Goal: Check status

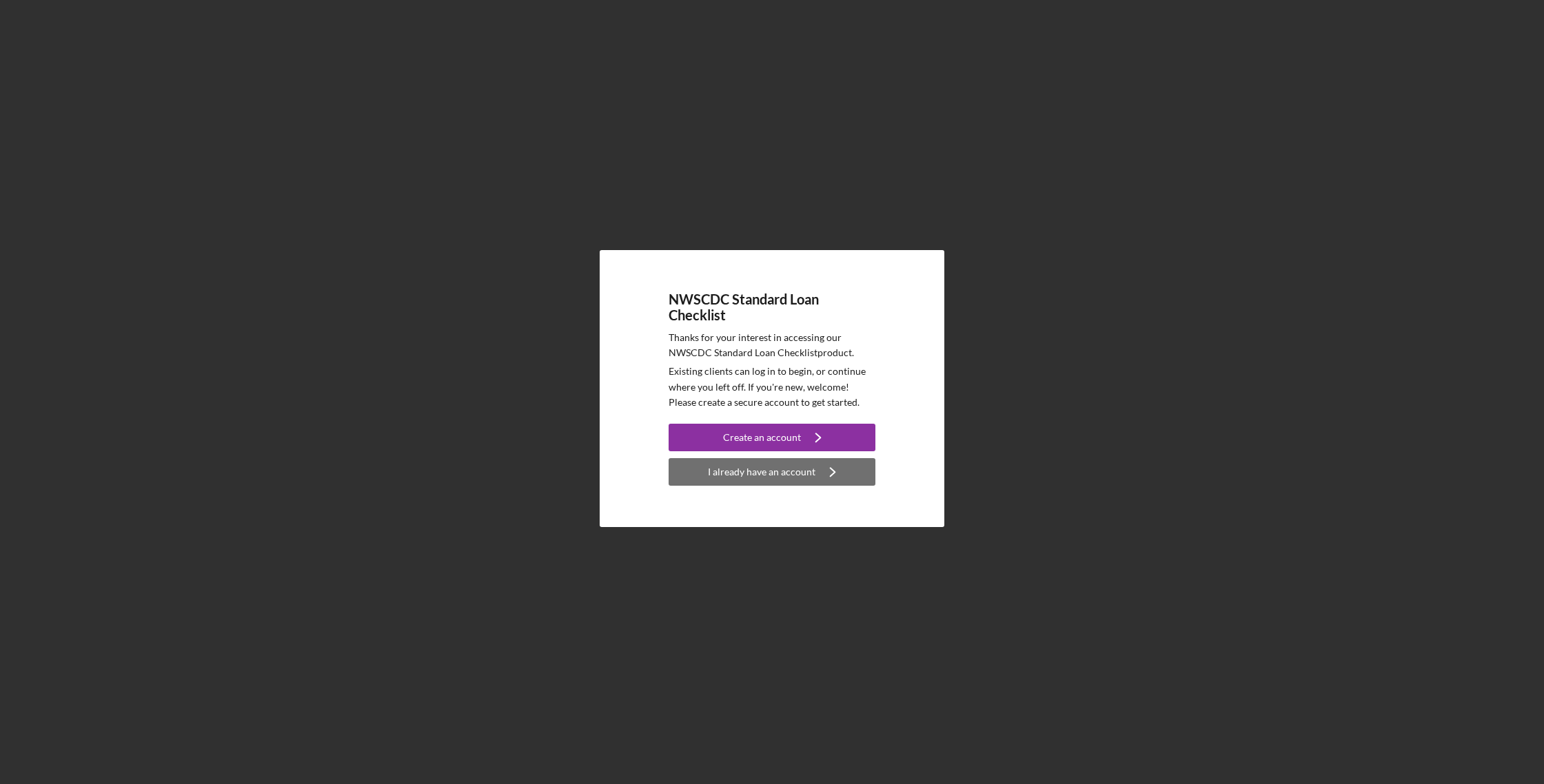
click at [735, 476] on div "I already have an account" at bounding box center [761, 472] width 107 height 28
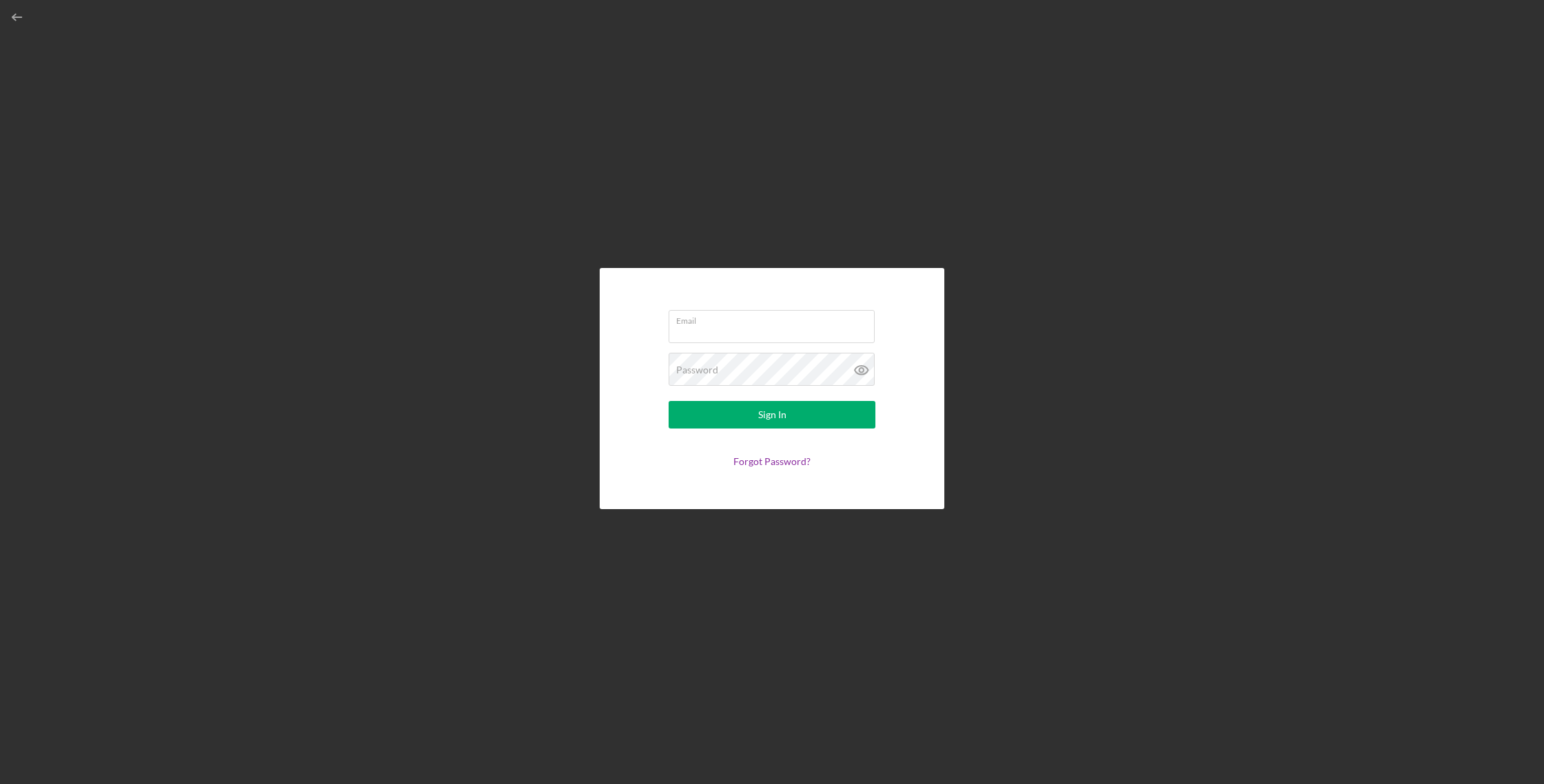
type input "[EMAIL_ADDRESS][DOMAIN_NAME]"
click at [747, 409] on button "Sign In" at bounding box center [772, 415] width 206 height 28
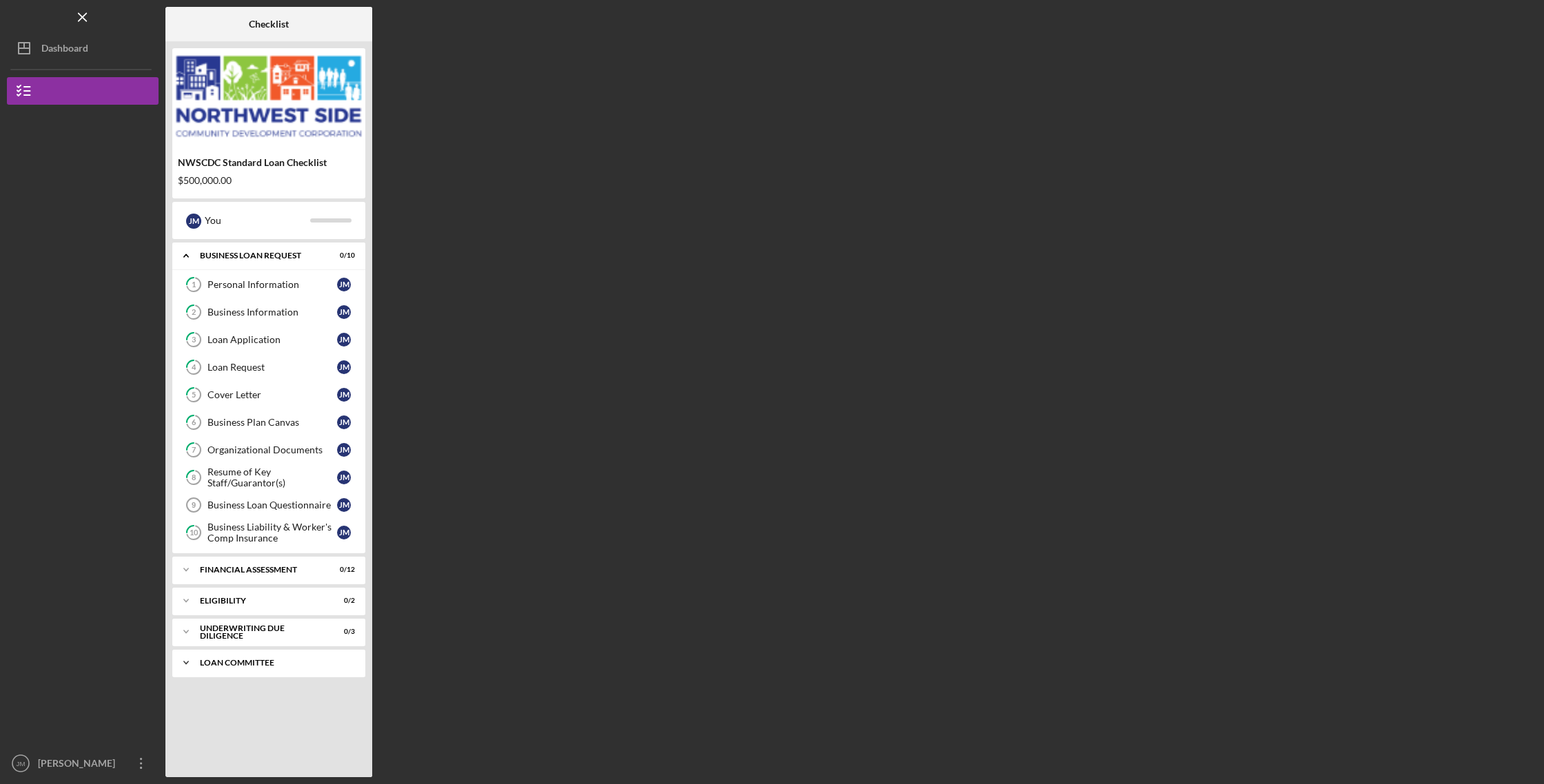
click at [228, 660] on div "Loan committee" at bounding box center [274, 663] width 148 height 8
click at [229, 699] on div "LOAN COMMITTEE DECISION" at bounding box center [271, 691] width 129 height 22
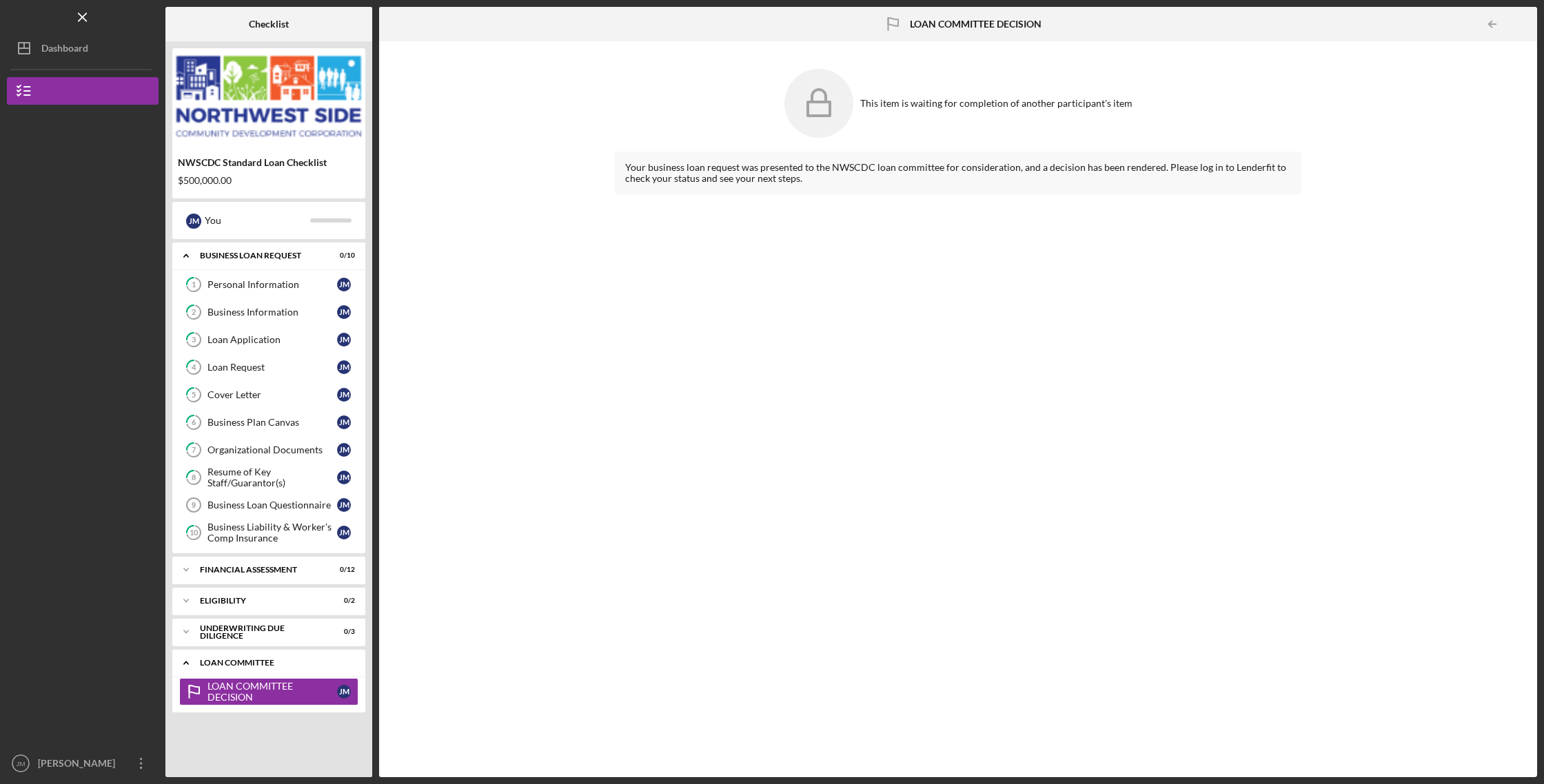
click at [245, 658] on div "Icon/Expander Loan committee 0 / 1" at bounding box center [269, 663] width 193 height 28
click at [257, 626] on div "Icon/Expander underwriting Due Diligence 0 / 3" at bounding box center [269, 632] width 193 height 28
